Goal: Task Accomplishment & Management: Use online tool/utility

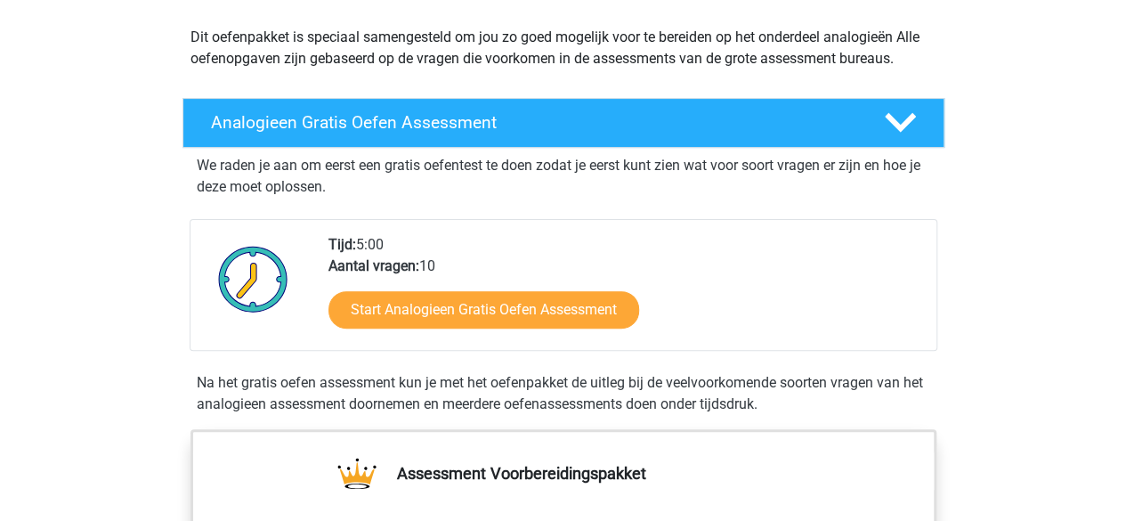
scroll to position [237, 0]
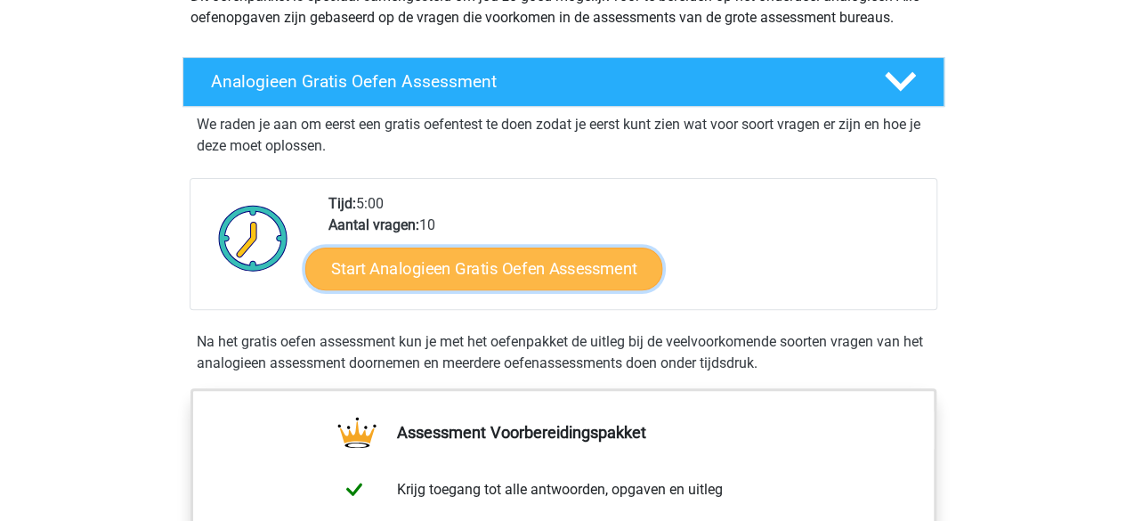
click at [557, 254] on link "Start Analogieen Gratis Oefen Assessment" at bounding box center [483, 267] width 357 height 43
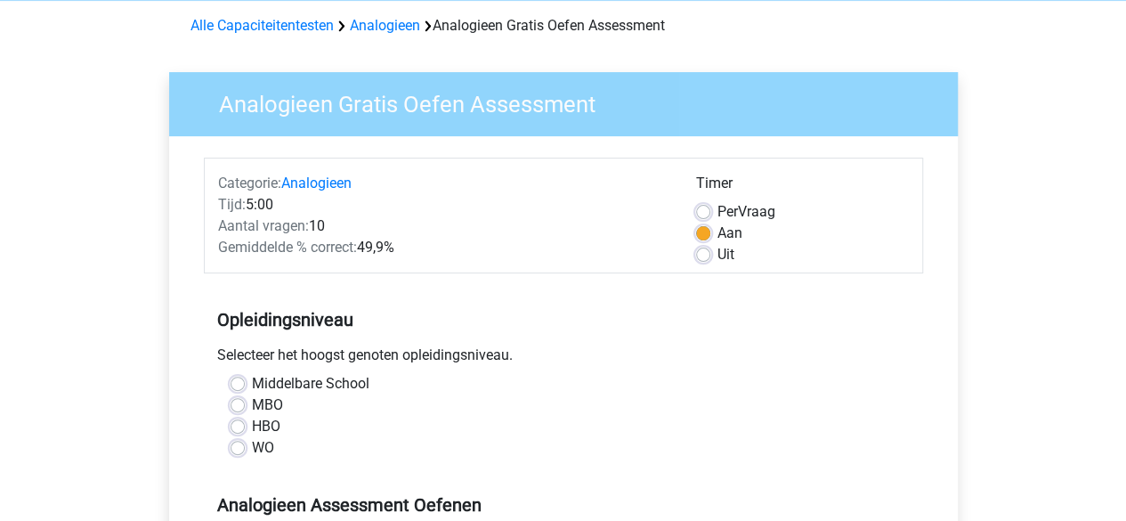
scroll to position [122, 0]
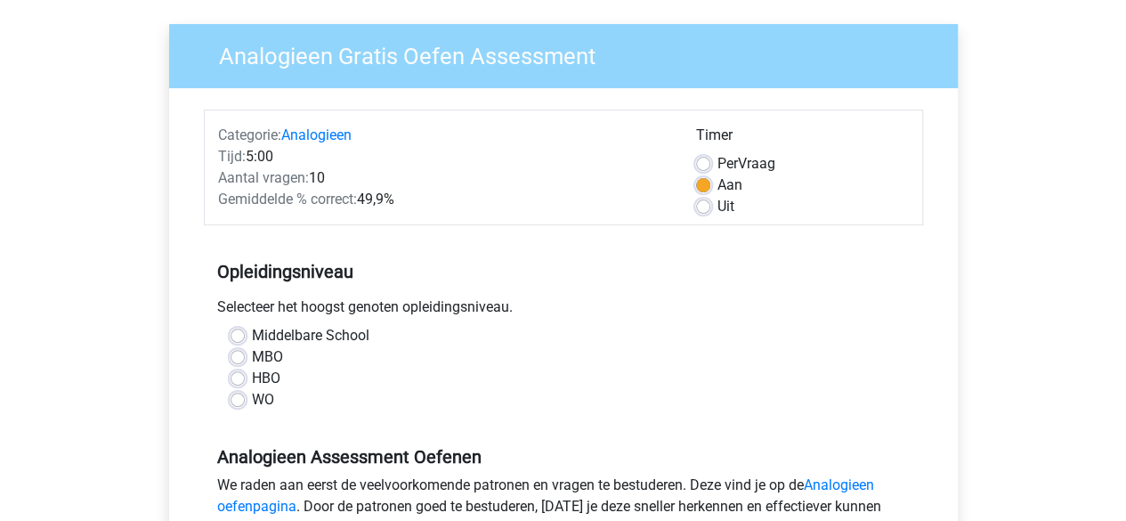
click at [252, 376] on label "HBO" at bounding box center [266, 378] width 28 height 21
click at [238, 376] on input "HBO" at bounding box center [237, 377] width 14 height 18
radio input "true"
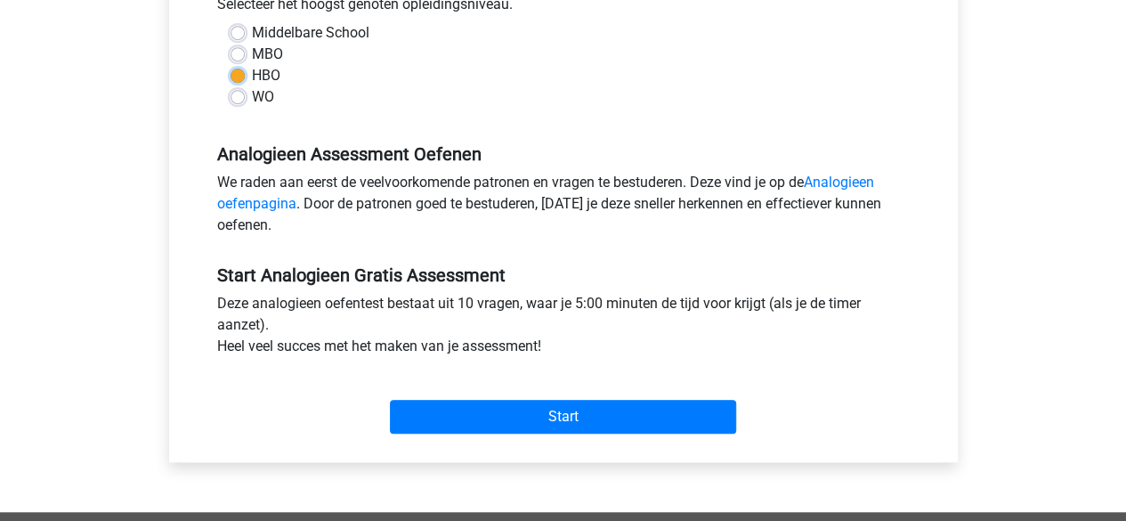
scroll to position [420, 0]
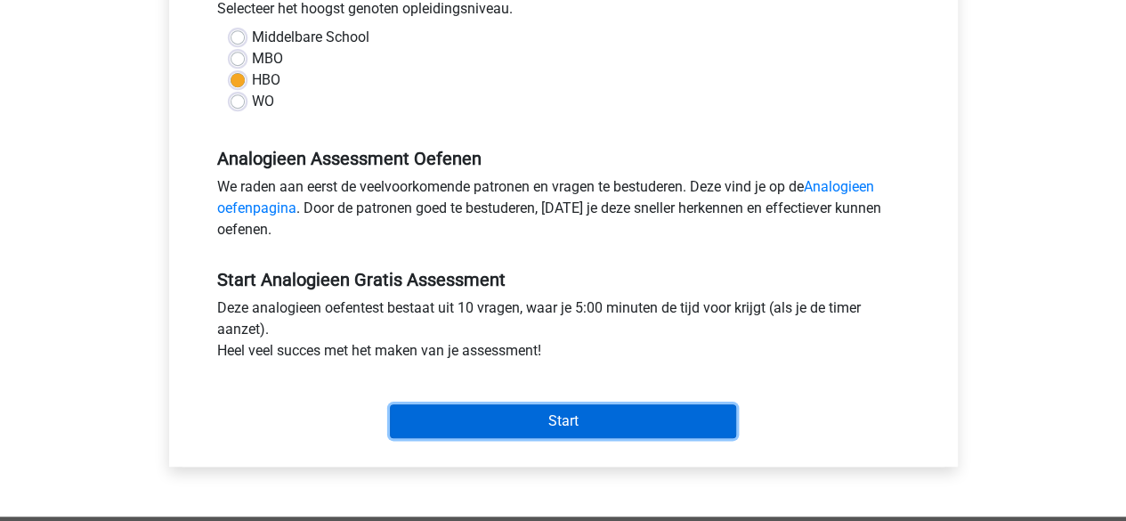
click at [521, 424] on input "Start" at bounding box center [563, 421] width 346 height 34
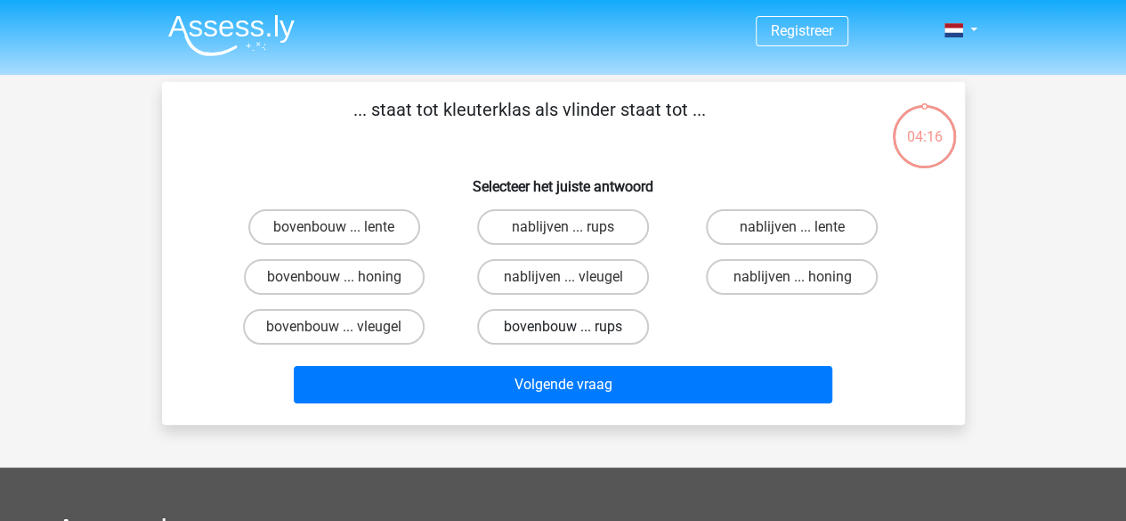
click at [616, 331] on label "bovenbouw ... rups" at bounding box center [563, 327] width 172 height 36
click at [574, 331] on input "bovenbouw ... rups" at bounding box center [568, 333] width 12 height 12
radio input "true"
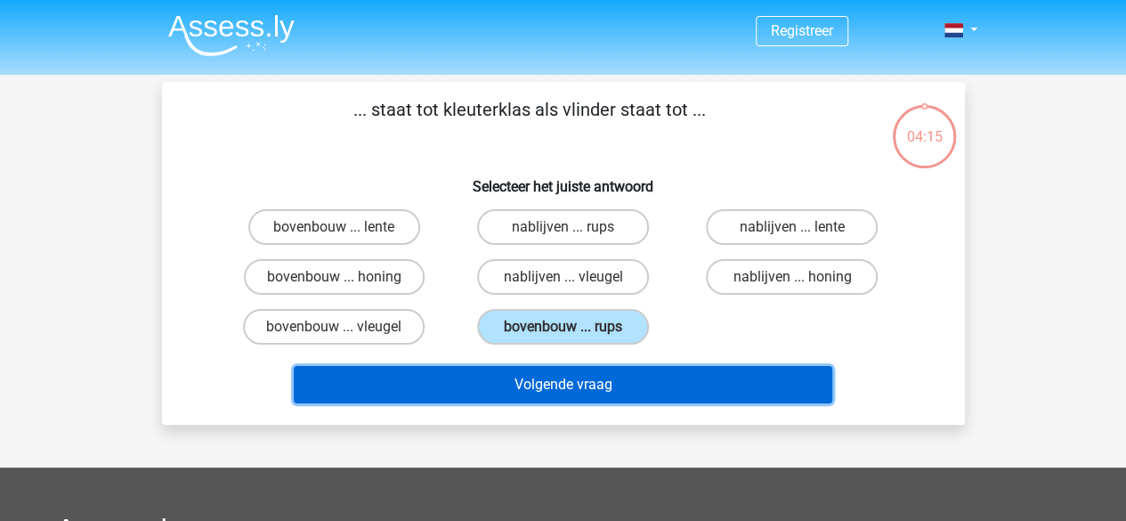
click at [569, 389] on button "Volgende vraag" at bounding box center [563, 384] width 538 height 37
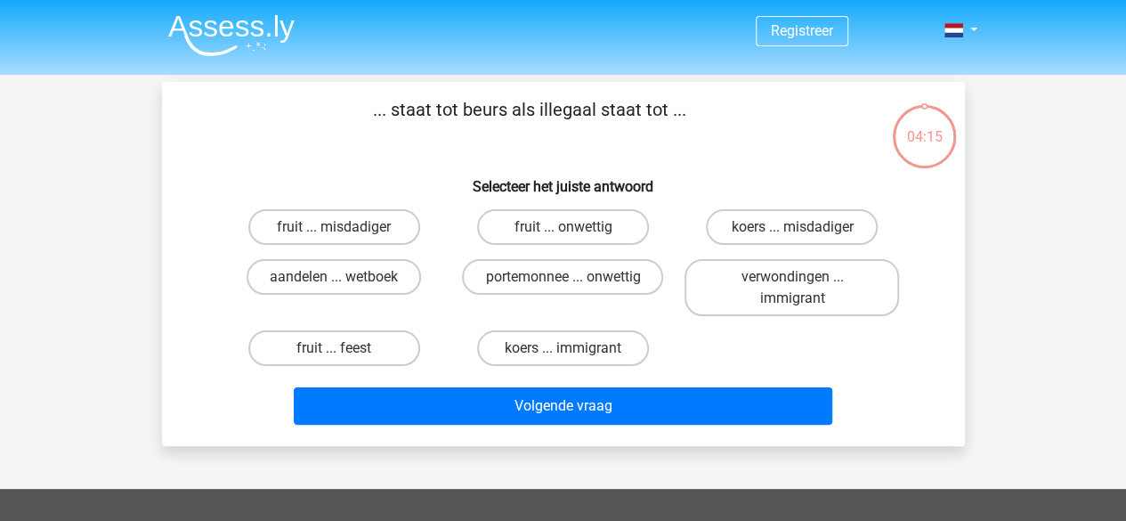
scroll to position [82, 0]
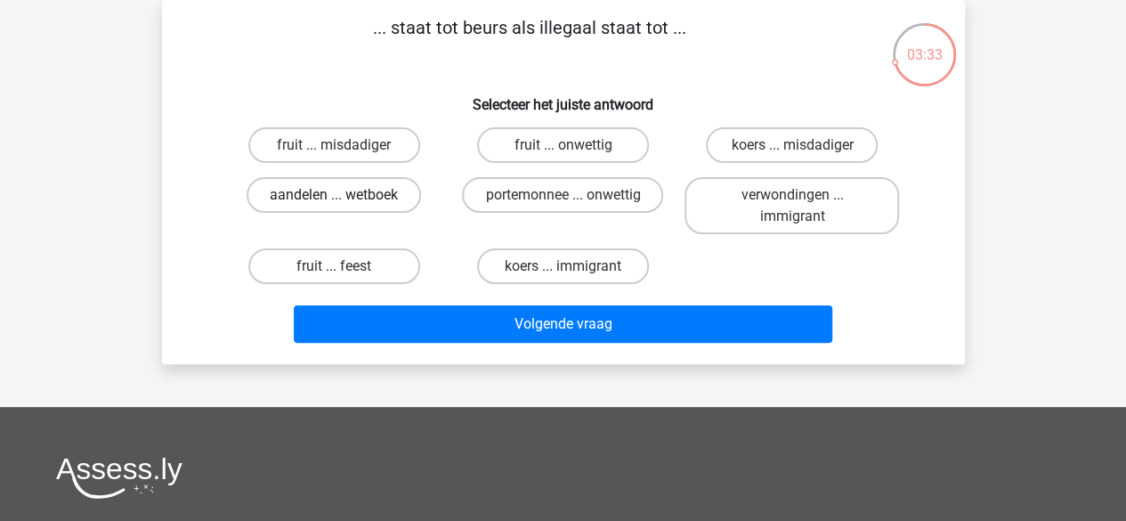
click at [333, 191] on label "aandelen ... wetboek" at bounding box center [333, 195] width 174 height 36
click at [334, 195] on input "aandelen ... wetboek" at bounding box center [340, 201] width 12 height 12
radio input "true"
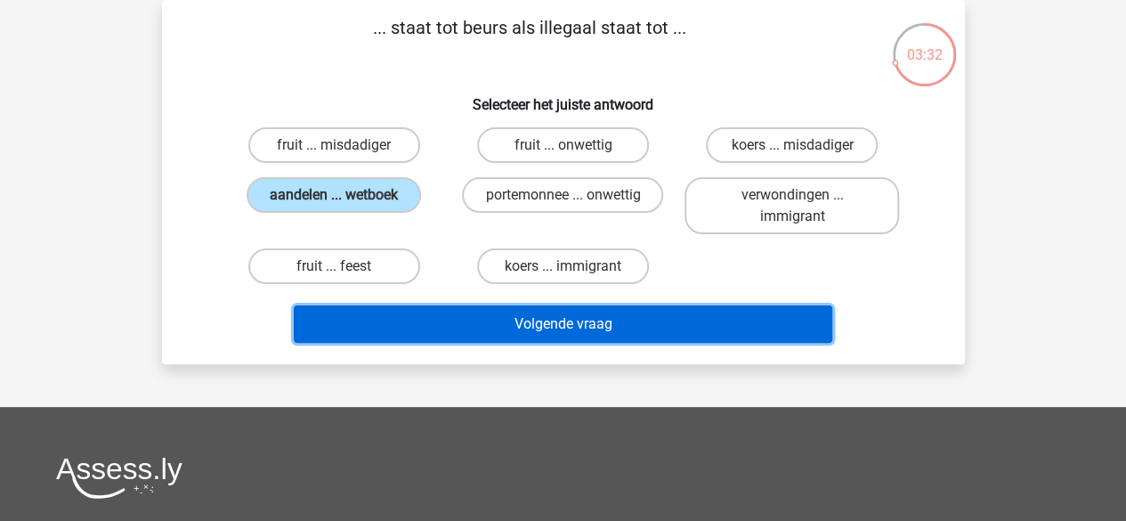
click at [553, 319] on button "Volgende vraag" at bounding box center [563, 323] width 538 height 37
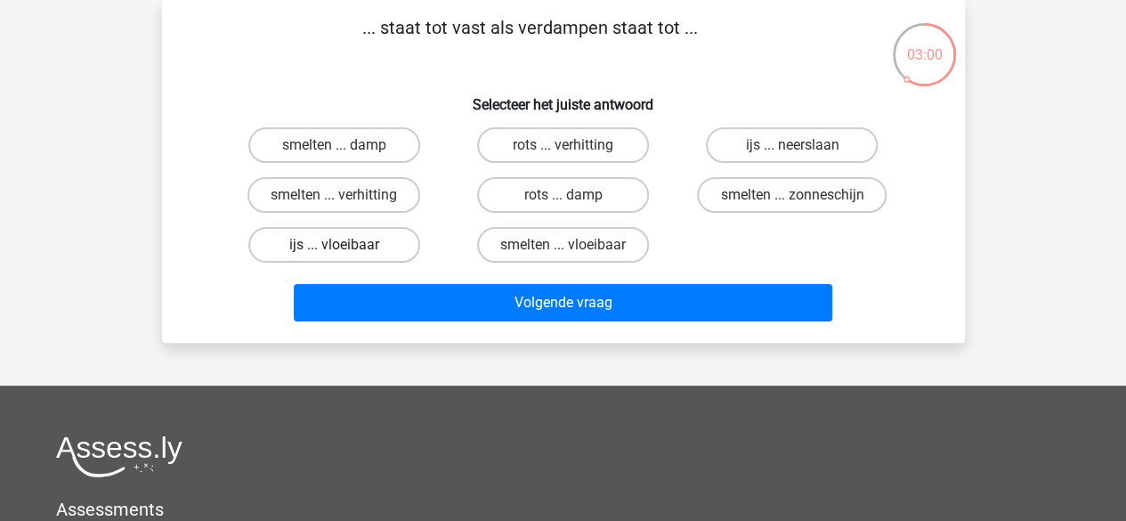
click at [327, 240] on label "ijs ... vloeibaar" at bounding box center [334, 245] width 172 height 36
click at [334, 245] on input "ijs ... vloeibaar" at bounding box center [340, 251] width 12 height 12
radio input "true"
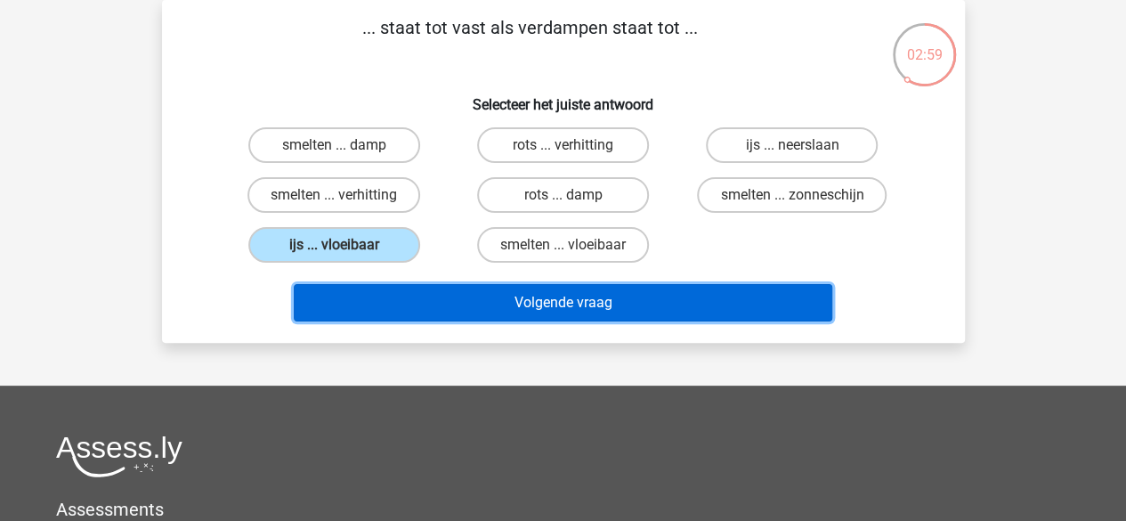
click at [502, 303] on button "Volgende vraag" at bounding box center [563, 302] width 538 height 37
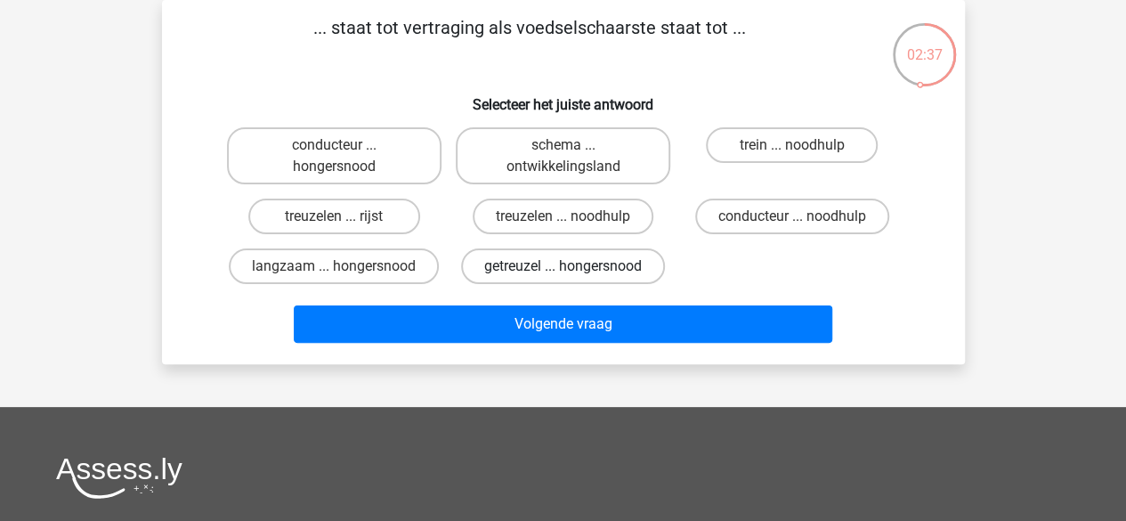
click at [575, 262] on label "getreuzel ... hongersnood" at bounding box center [563, 266] width 204 height 36
click at [574, 266] on input "getreuzel ... hongersnood" at bounding box center [568, 272] width 12 height 12
radio input "true"
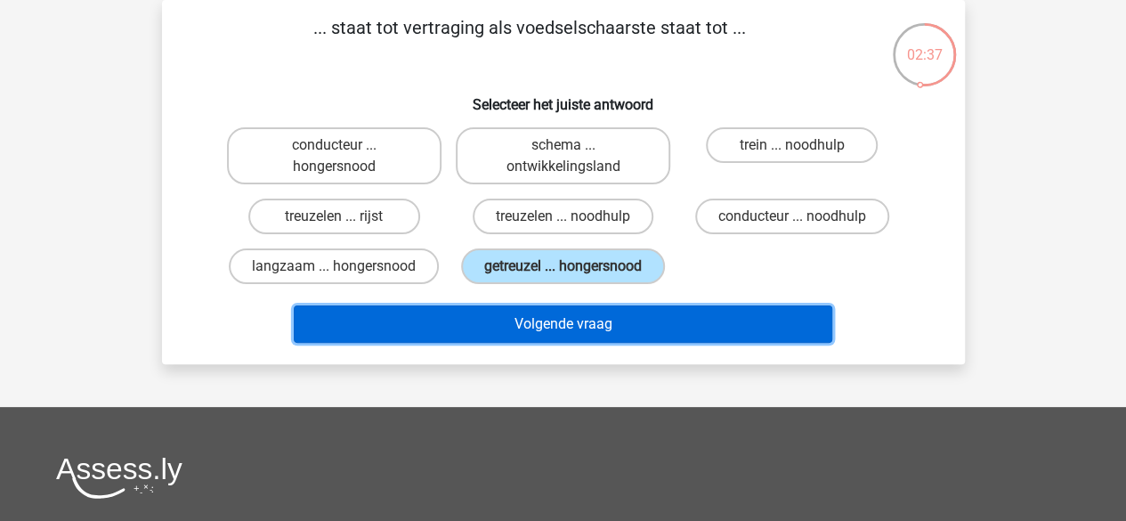
click at [532, 326] on button "Volgende vraag" at bounding box center [563, 323] width 538 height 37
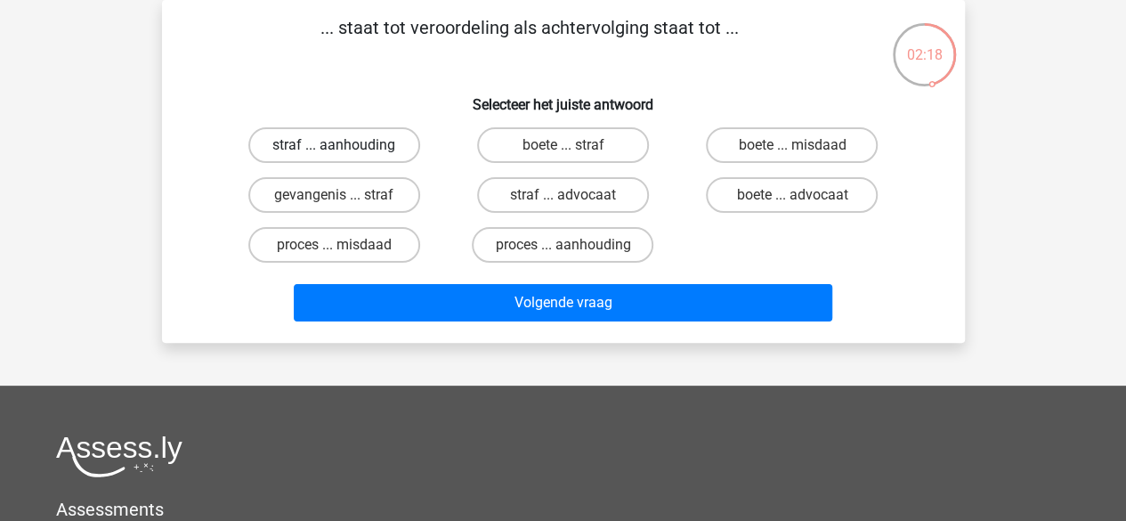
click at [382, 149] on label "straf ... aanhouding" at bounding box center [334, 145] width 172 height 36
click at [345, 149] on input "straf ... aanhouding" at bounding box center [340, 151] width 12 height 12
radio input "true"
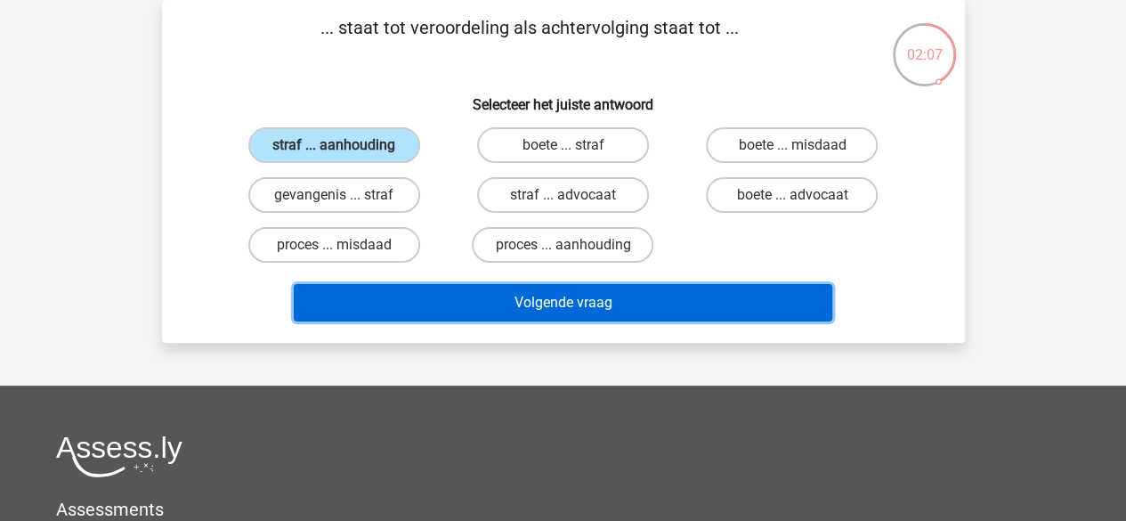
click at [535, 295] on button "Volgende vraag" at bounding box center [563, 302] width 538 height 37
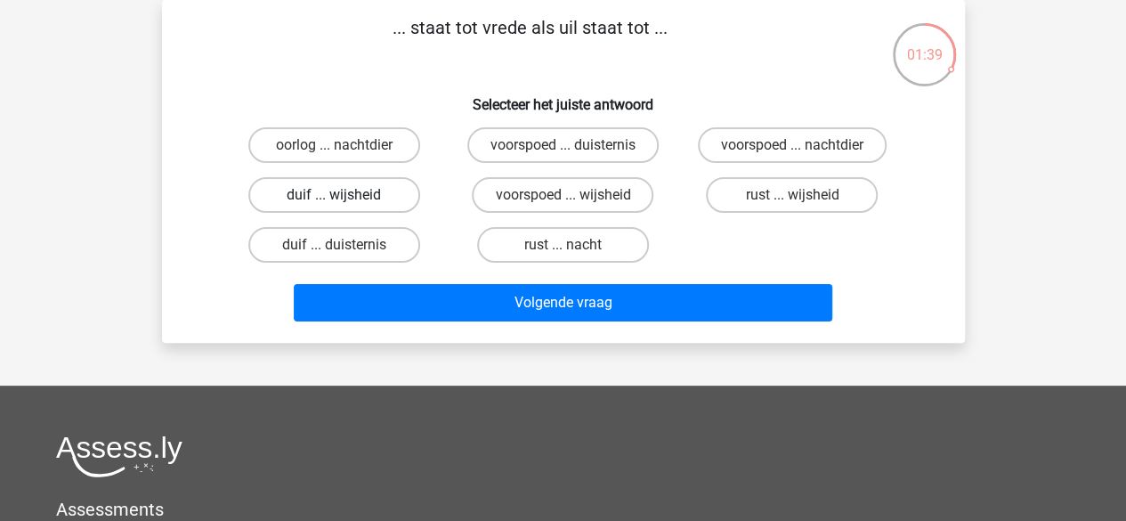
click at [356, 192] on label "duif ... wijsheid" at bounding box center [334, 195] width 172 height 36
click at [345, 195] on input "duif ... wijsheid" at bounding box center [340, 201] width 12 height 12
radio input "true"
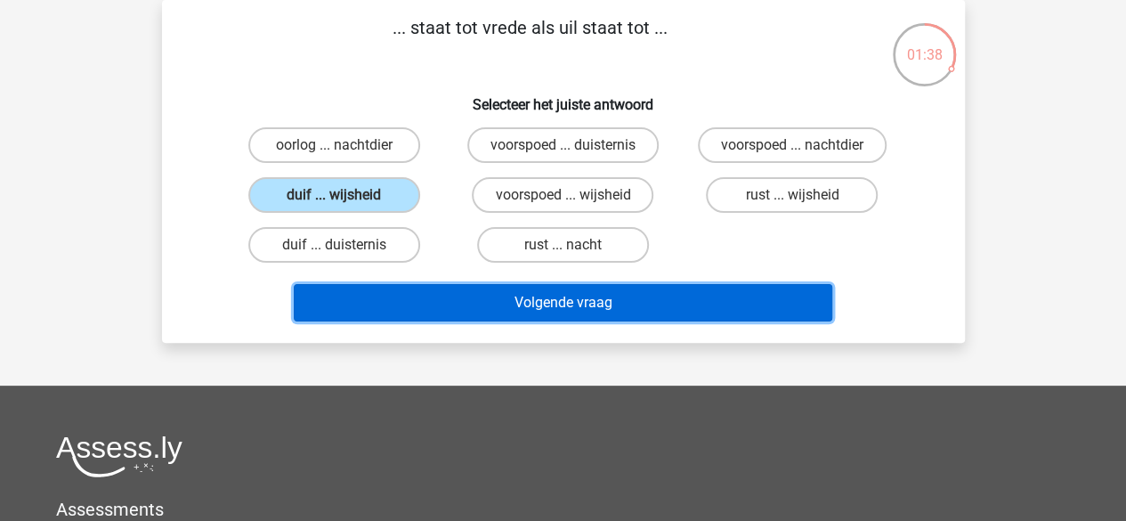
click at [491, 303] on button "Volgende vraag" at bounding box center [563, 302] width 538 height 37
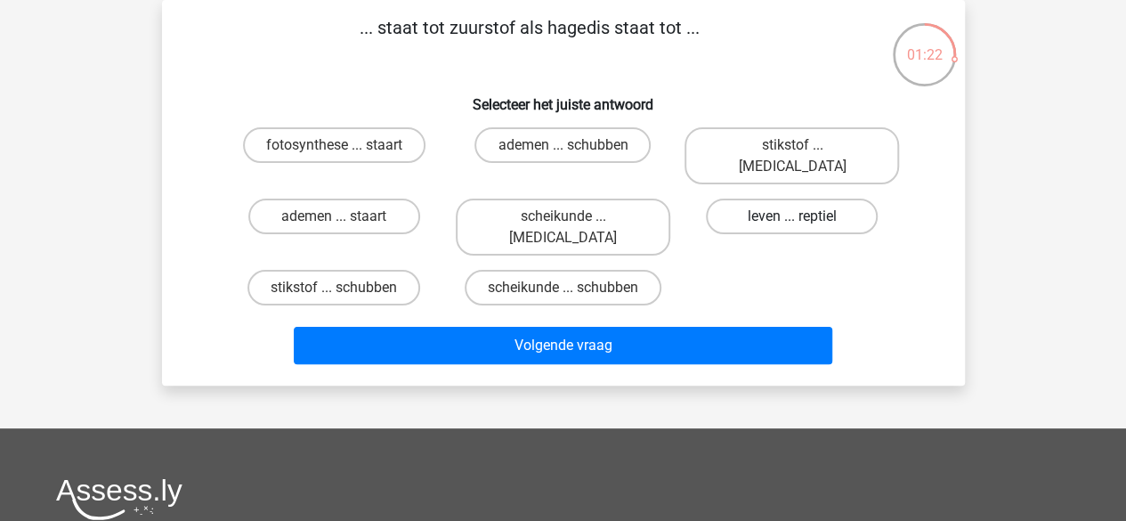
click at [794, 198] on label "leven ... reptiel" at bounding box center [792, 216] width 172 height 36
click at [794, 216] on input "leven ... reptiel" at bounding box center [798, 222] width 12 height 12
radio input "true"
click at [675, 312] on div "Volgende vraag" at bounding box center [563, 341] width 746 height 59
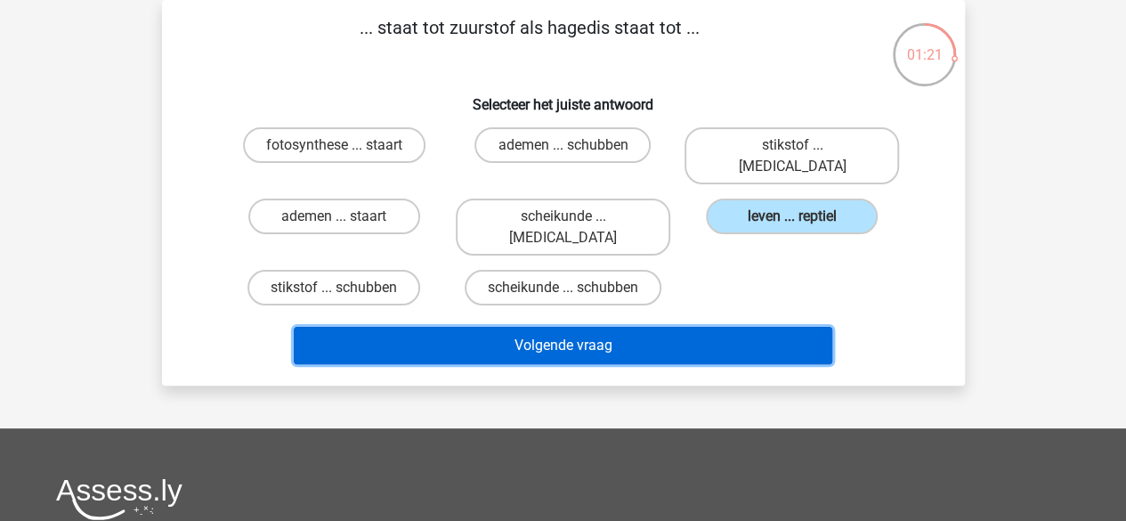
click at [652, 327] on button "Volgende vraag" at bounding box center [563, 345] width 538 height 37
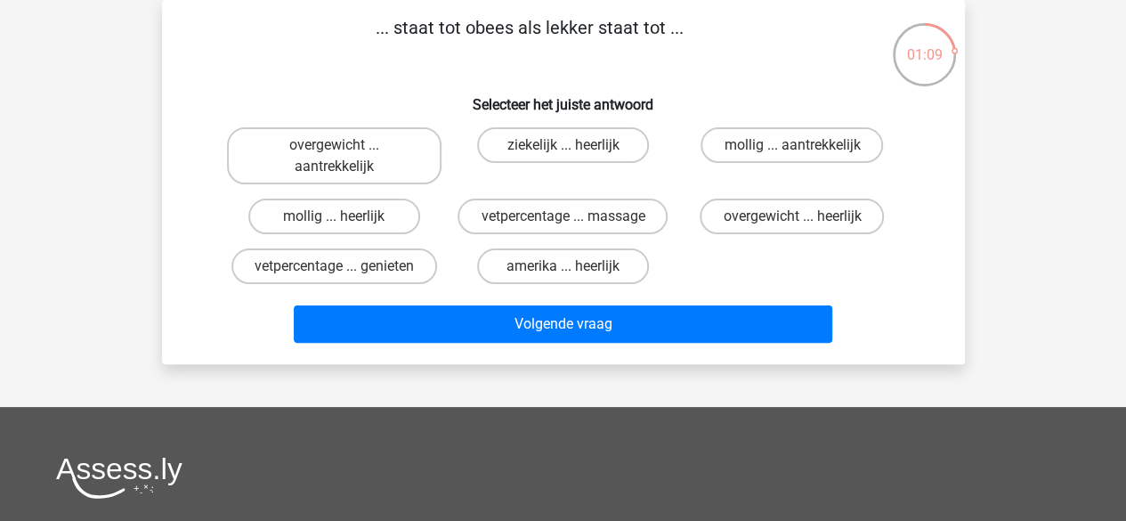
click at [799, 147] on input "mollig ... aantrekkelijk" at bounding box center [798, 151] width 12 height 12
radio input "true"
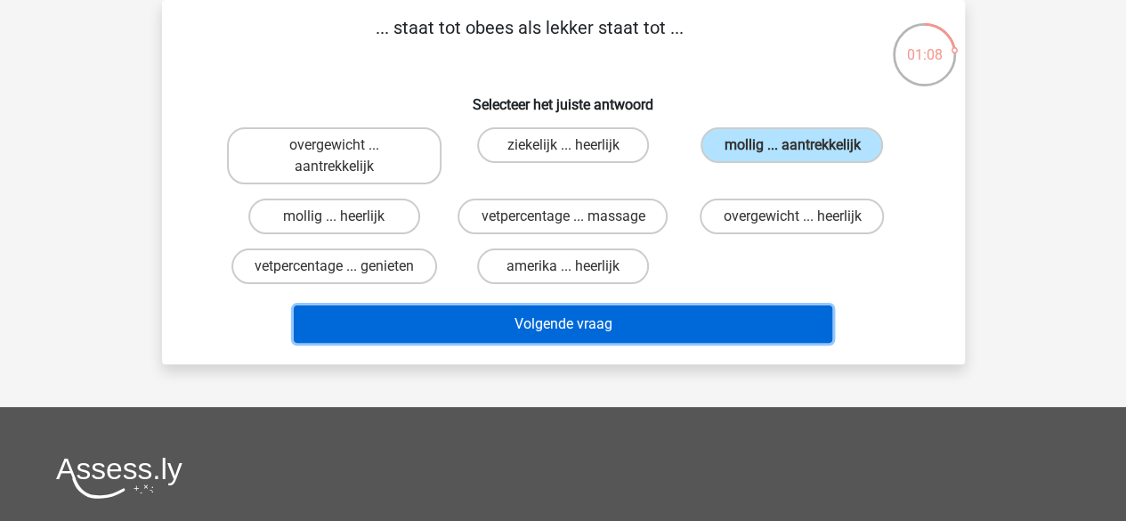
click at [712, 323] on button "Volgende vraag" at bounding box center [563, 323] width 538 height 37
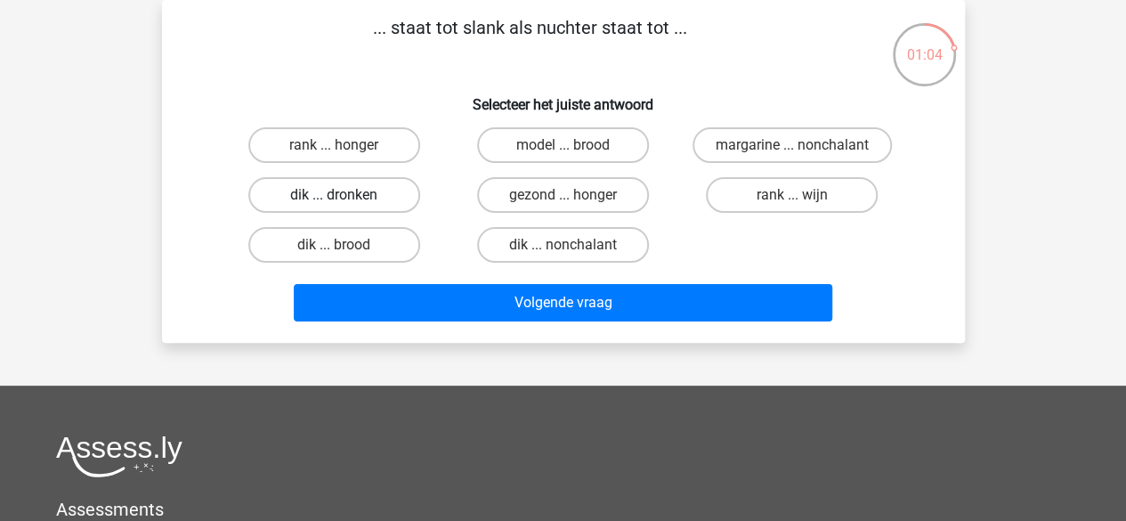
click at [370, 185] on label "dik ... dronken" at bounding box center [334, 195] width 172 height 36
click at [345, 195] on input "dik ... dronken" at bounding box center [340, 201] width 12 height 12
radio input "true"
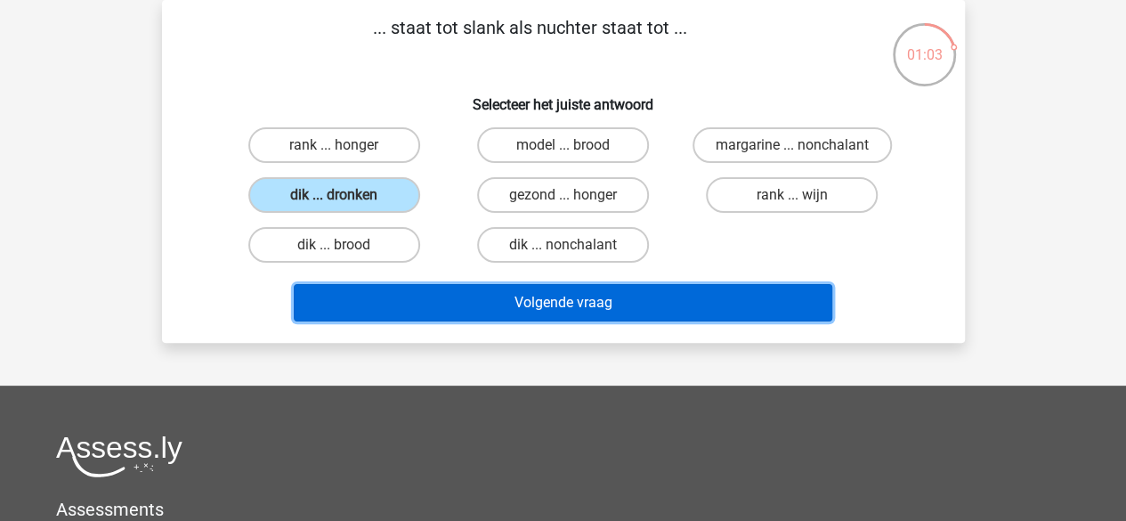
click at [562, 307] on button "Volgende vraag" at bounding box center [563, 302] width 538 height 37
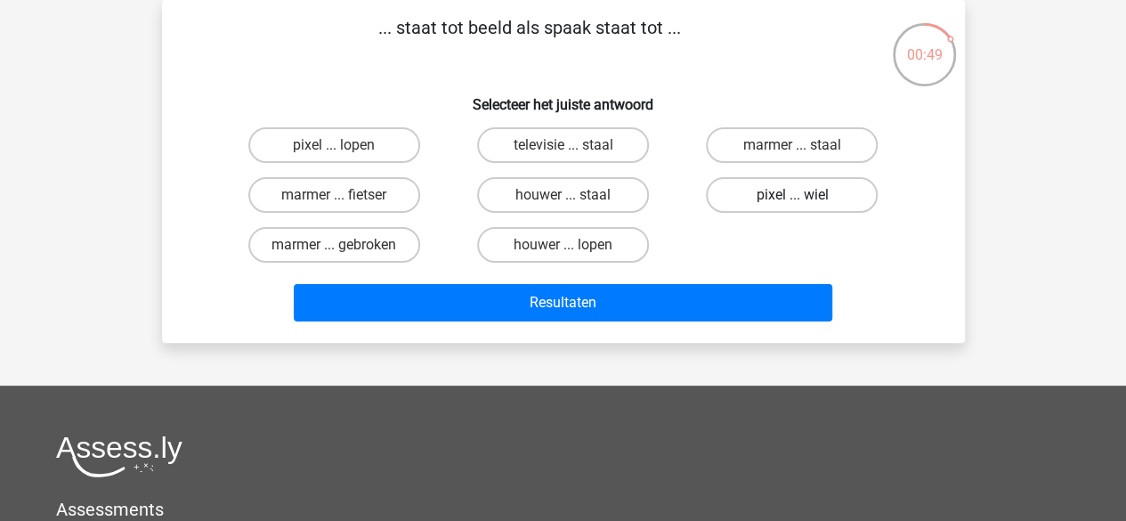
click at [804, 198] on label "pixel ... wiel" at bounding box center [792, 195] width 172 height 36
click at [804, 198] on input "pixel ... wiel" at bounding box center [798, 201] width 12 height 12
radio input "true"
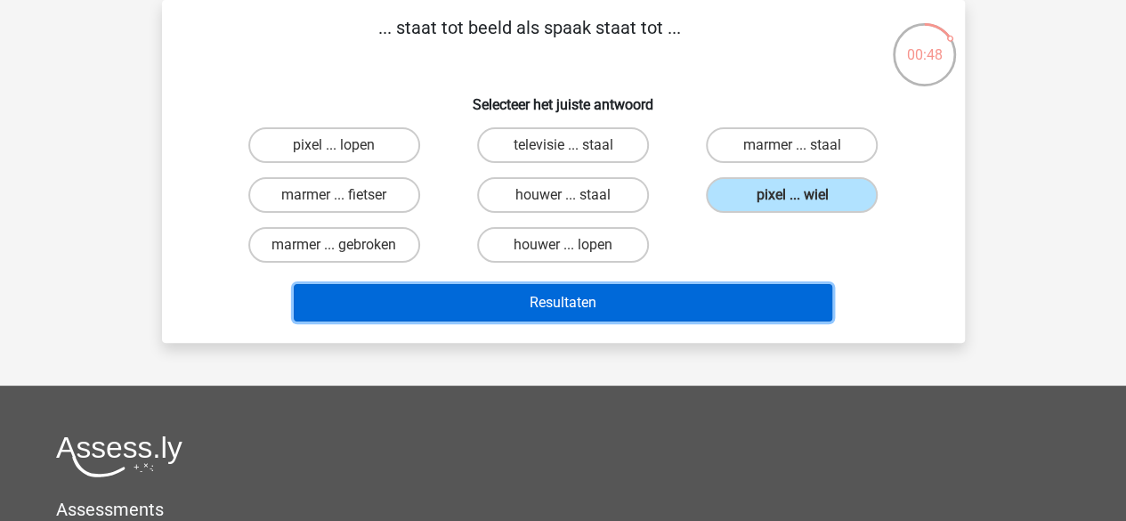
click at [690, 311] on button "Resultaten" at bounding box center [563, 302] width 538 height 37
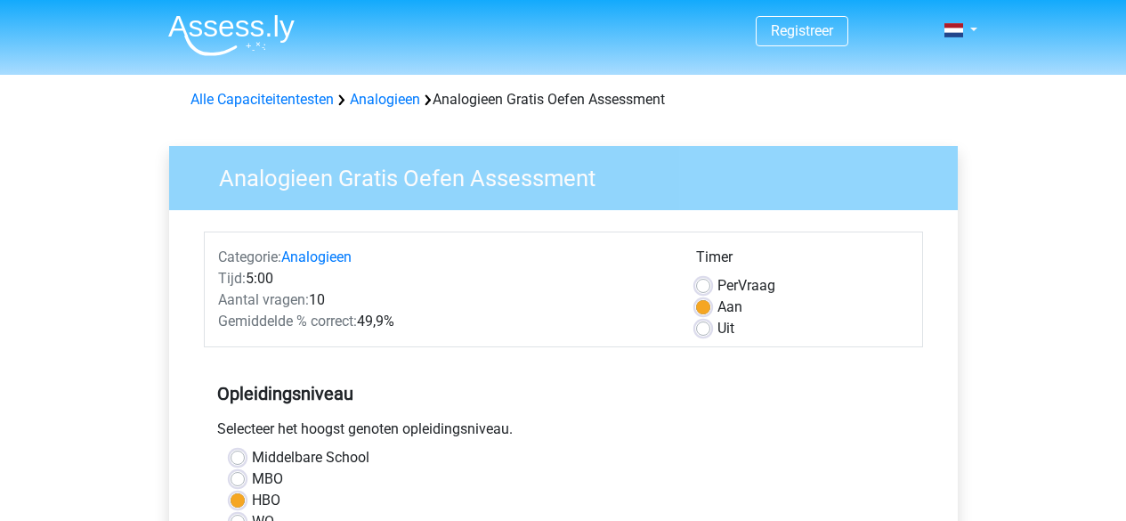
scroll to position [420, 0]
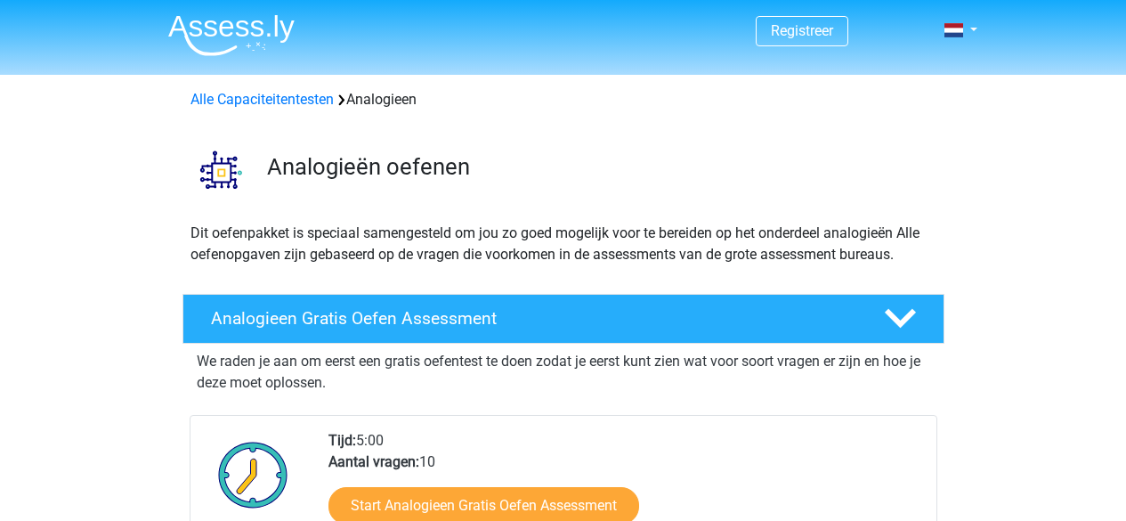
scroll to position [237, 0]
